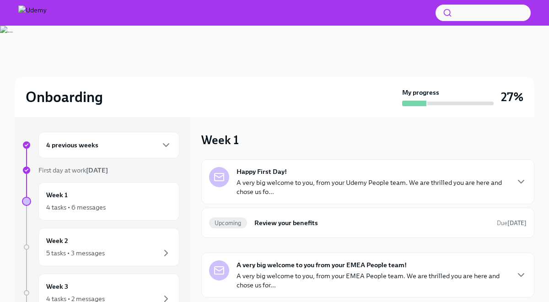
scroll to position [8, 0]
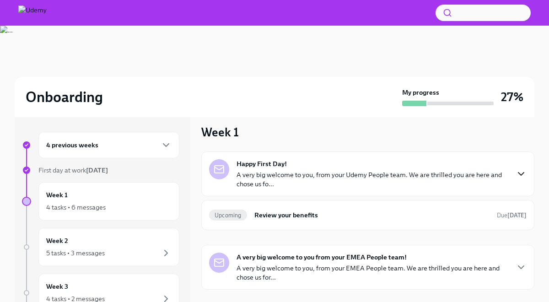
click at [518, 173] on icon "button" at bounding box center [520, 174] width 5 height 3
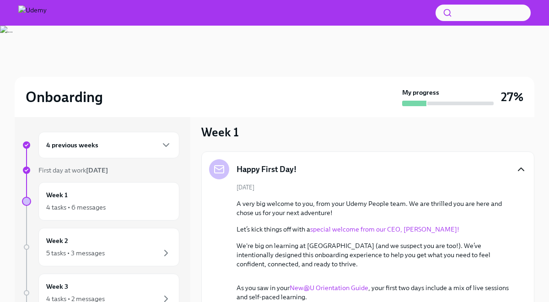
click at [502, 167] on div "Happy First Day!" at bounding box center [368, 169] width 318 height 20
click at [49, 168] on span "First day at work [DATE]" at bounding box center [73, 170] width 70 height 8
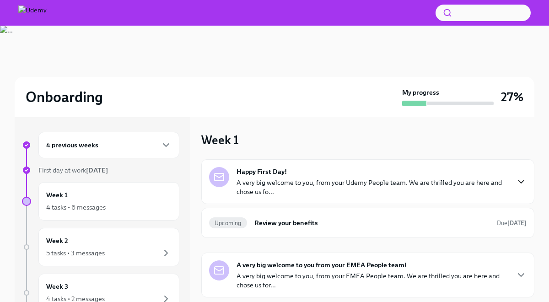
click at [521, 183] on icon "button" at bounding box center [520, 181] width 5 height 3
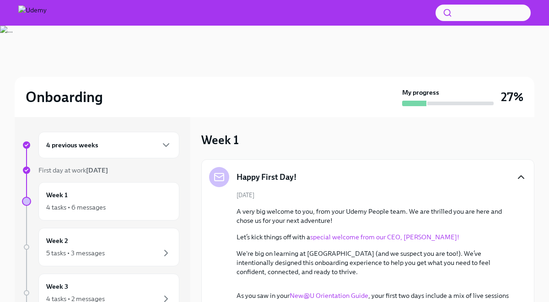
click at [521, 183] on div "Happy First Day!" at bounding box center [368, 177] width 318 height 20
click at [522, 177] on icon "button" at bounding box center [521, 177] width 11 height 11
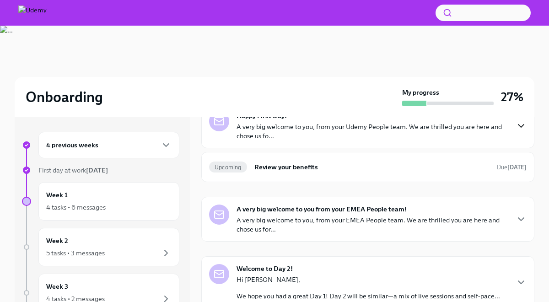
scroll to position [56, 0]
click at [519, 130] on icon "button" at bounding box center [521, 125] width 11 height 11
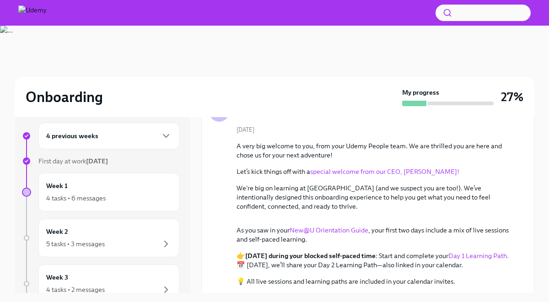
scroll to position [0, 0]
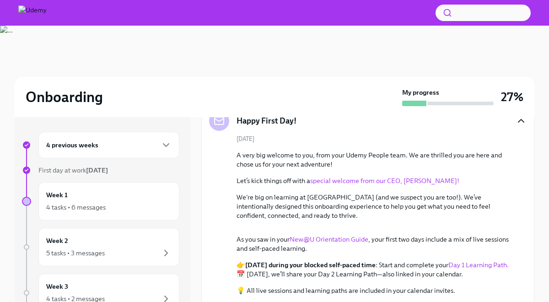
click at [523, 121] on icon "button" at bounding box center [520, 120] width 5 height 3
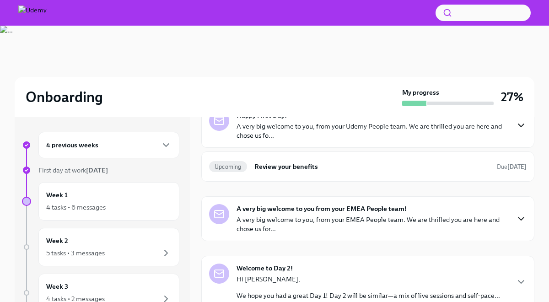
click at [519, 218] on icon "button" at bounding box center [520, 218] width 5 height 3
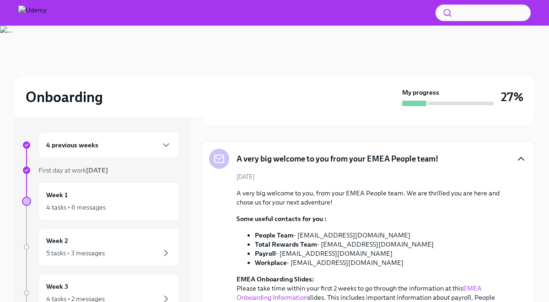
scroll to position [102, 0]
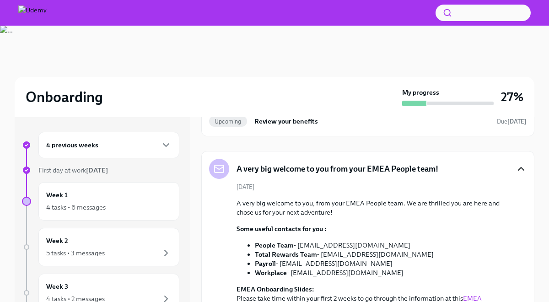
click at [519, 170] on icon "button" at bounding box center [521, 168] width 11 height 11
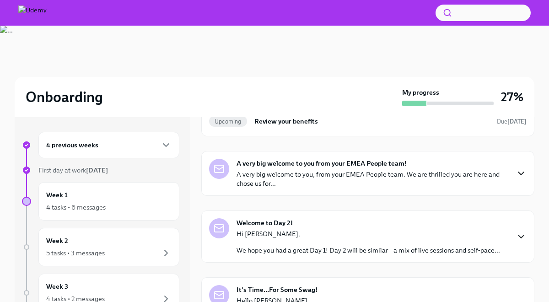
click at [518, 238] on icon "button" at bounding box center [521, 236] width 11 height 11
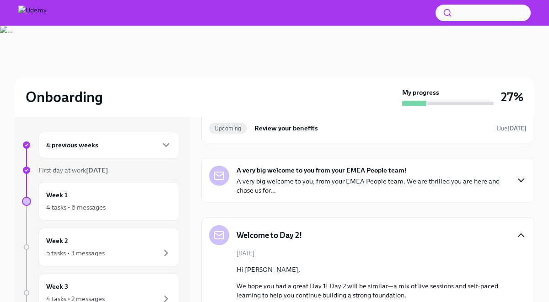
scroll to position [95, 0]
click at [526, 233] on icon "button" at bounding box center [521, 234] width 11 height 11
